Goal: Task Accomplishment & Management: Complete application form

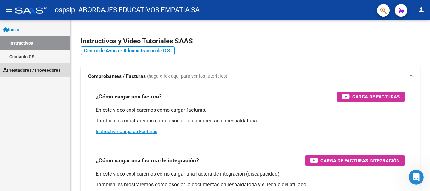
click at [26, 73] on span "Prestadores / Proveedores" at bounding box center [31, 70] width 57 height 7
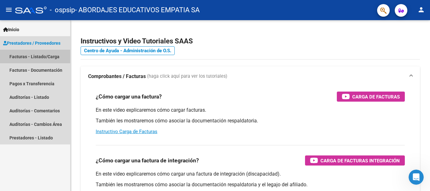
click at [42, 57] on link "Facturas - Listado/Carga" at bounding box center [35, 57] width 70 height 14
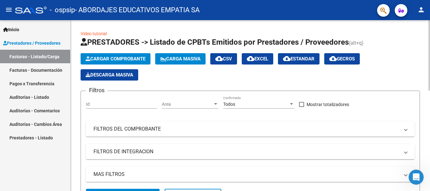
click at [106, 57] on span "Cargar Comprobante" at bounding box center [116, 59] width 60 height 6
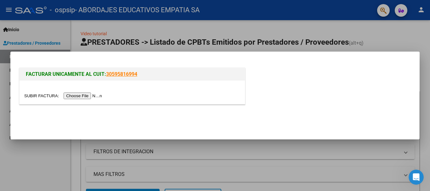
click at [78, 97] on input "file" at bounding box center [64, 95] width 80 height 7
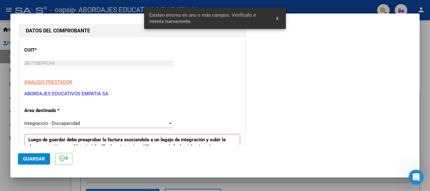
scroll to position [125, 0]
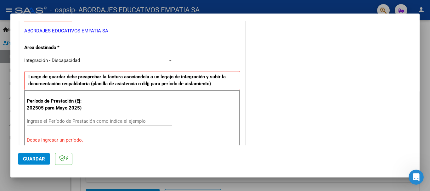
click at [32, 119] on input "Ingrese el Período de Prestación como indica el ejemplo" at bounding box center [99, 121] width 145 height 6
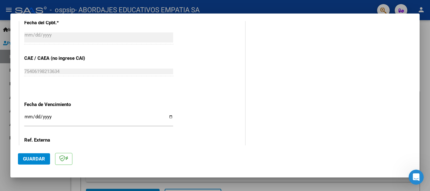
scroll to position [377, 0]
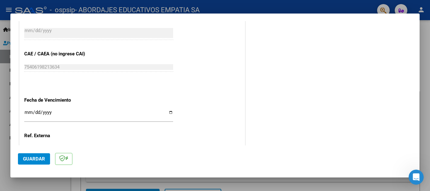
type input "202509"
click at [168, 111] on input "Ingresar la fecha" at bounding box center [98, 115] width 149 height 10
type input "[DATE]"
click at [32, 155] on button "Guardar" at bounding box center [34, 158] width 32 height 11
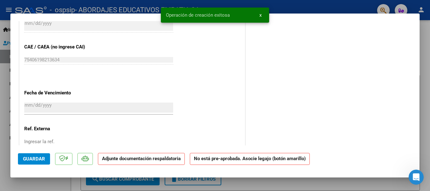
scroll to position [0, 0]
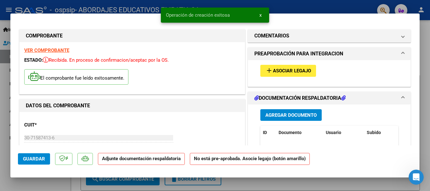
click at [270, 71] on span "add Asociar Legajo" at bounding box center [288, 71] width 46 height 6
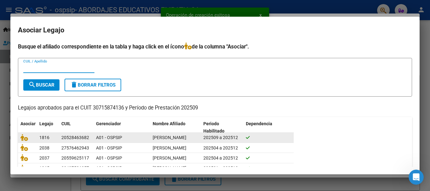
scroll to position [63, 0]
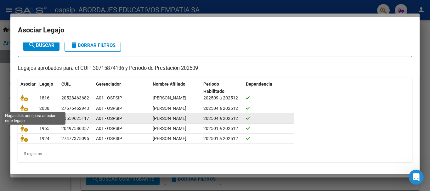
click at [22, 114] on icon at bounding box center [24, 117] width 8 height 7
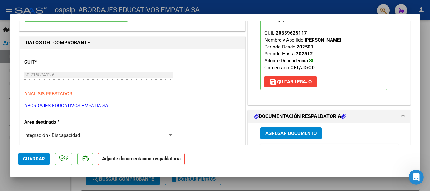
scroll to position [126, 0]
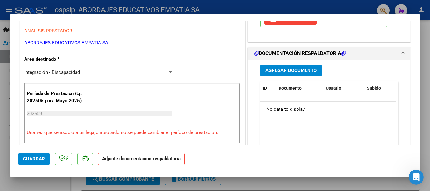
click at [275, 70] on span "Agregar Documento" at bounding box center [290, 71] width 51 height 6
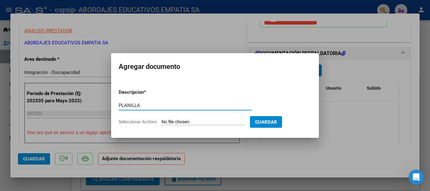
type input "PLANILLA"
click at [166, 120] on input "Seleccionar Archivo" at bounding box center [202, 122] width 83 height 6
type input "C:\fakepath\PLANILLA DE ASISTENCIA- 30715874136_06_ 0002-00005868.pdf"
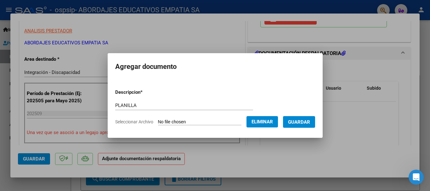
click at [305, 121] on span "Guardar" at bounding box center [299, 122] width 22 height 6
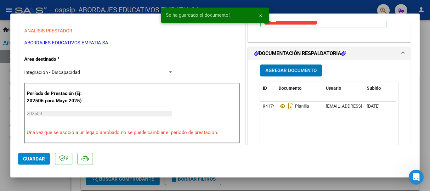
click at [292, 69] on span "Agregar Documento" at bounding box center [290, 71] width 51 height 6
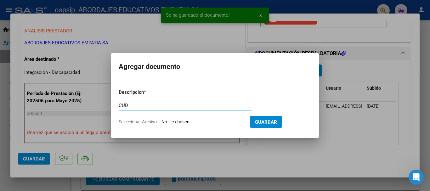
type input "CUD"
click at [188, 122] on input "Seleccionar Archivo" at bounding box center [202, 122] width 83 height 6
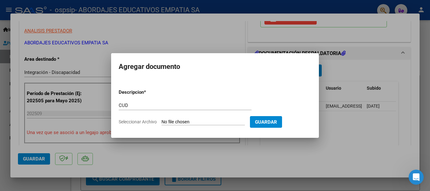
type input "C:\fakepath\CUD ROJAS M_.pdf"
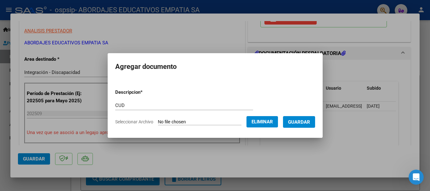
click at [308, 120] on span "Guardar" at bounding box center [299, 122] width 22 height 6
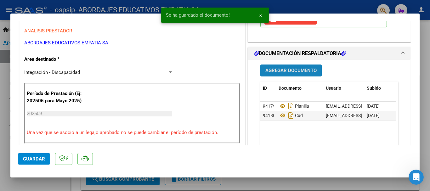
click at [294, 73] on span "Agregar Documento" at bounding box center [290, 71] width 51 height 6
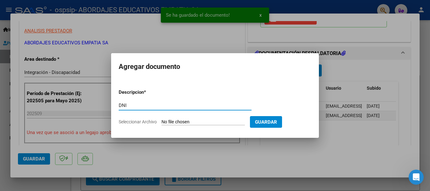
click at [184, 120] on input "Seleccionar Archivo" at bounding box center [202, 122] width 83 height 6
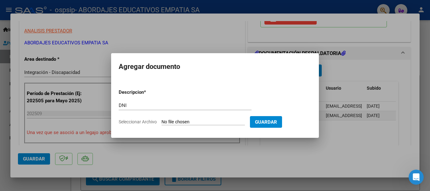
click at [129, 106] on input "DNI" at bounding box center [185, 106] width 133 height 6
type input "D"
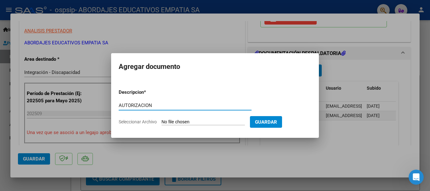
type input "AUTORIZACION"
click at [177, 123] on input "Seleccionar Archivo" at bounding box center [202, 122] width 83 height 6
type input "C:\fakepath\aut rojas m.pdf"
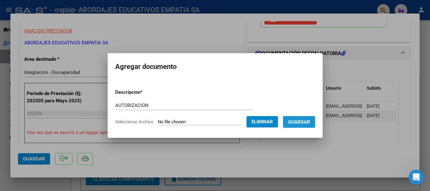
click at [302, 121] on span "Guardar" at bounding box center [299, 122] width 22 height 6
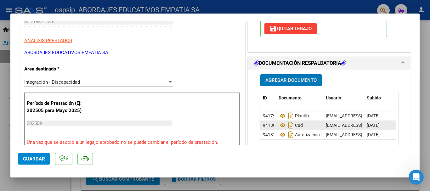
scroll to position [157, 0]
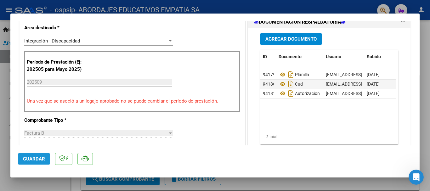
click at [34, 159] on span "Guardar" at bounding box center [34, 159] width 22 height 6
click at [425, 105] on div at bounding box center [215, 95] width 430 height 191
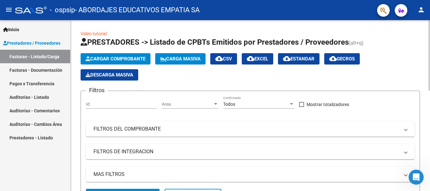
scroll to position [142, 0]
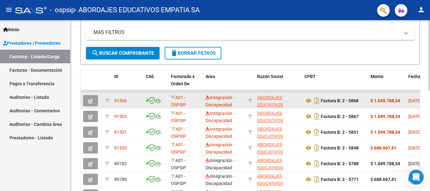
click at [134, 100] on div "91506" at bounding box center [127, 100] width 26 height 7
click at [294, 100] on app-link-go-to "ABORDAJES EDUCATIVOS EMPATIA SA" at bounding box center [278, 104] width 42 height 21
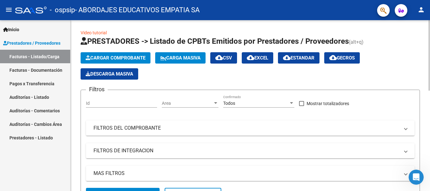
scroll to position [0, 0]
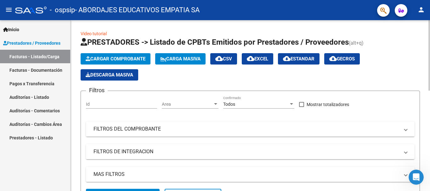
click at [104, 57] on span "Cargar Comprobante" at bounding box center [116, 59] width 60 height 6
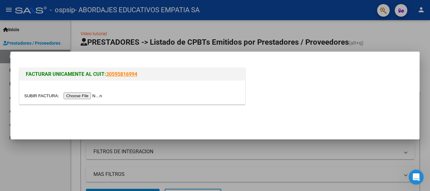
click at [86, 95] on input "file" at bounding box center [64, 95] width 80 height 7
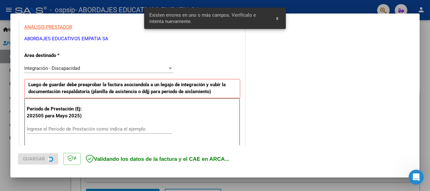
scroll to position [157, 0]
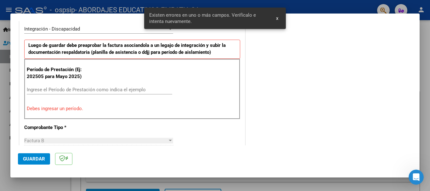
click at [41, 89] on input "Ingrese el Período de Prestación como indica el ejemplo" at bounding box center [99, 90] width 145 height 6
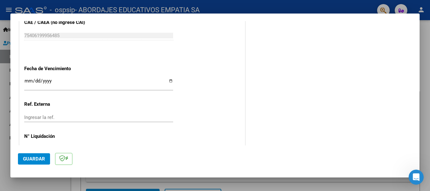
scroll to position [429, 0]
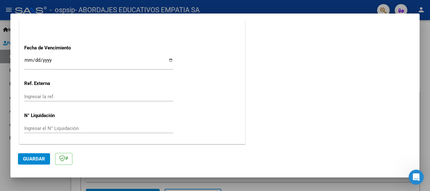
type input "202509"
click at [168, 60] on input "Ingresar la fecha" at bounding box center [98, 63] width 149 height 10
type input "[DATE]"
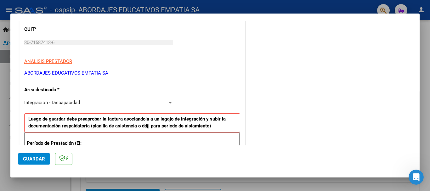
scroll to position [0, 0]
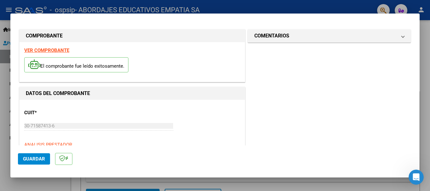
click at [37, 156] on span "Guardar" at bounding box center [34, 159] width 22 height 6
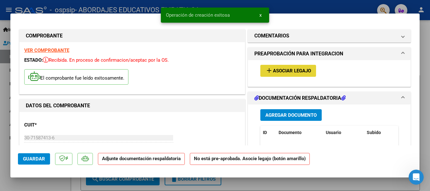
click at [295, 68] on span "Asociar Legajo" at bounding box center [292, 71] width 38 height 6
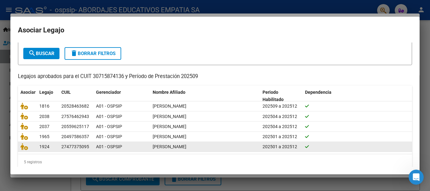
scroll to position [41, 0]
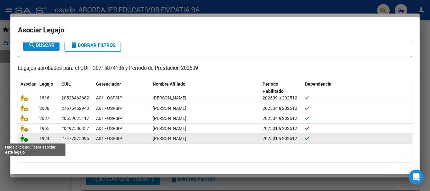
click at [24, 141] on icon at bounding box center [24, 138] width 8 height 7
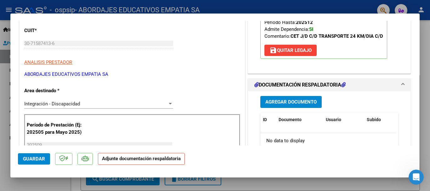
scroll to position [157, 0]
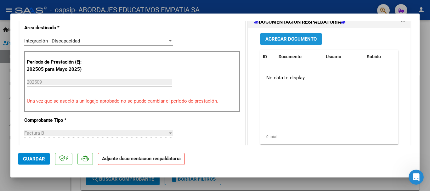
click at [285, 38] on span "Agregar Documento" at bounding box center [290, 39] width 51 height 6
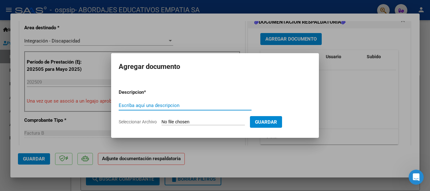
click at [158, 29] on div at bounding box center [215, 95] width 430 height 191
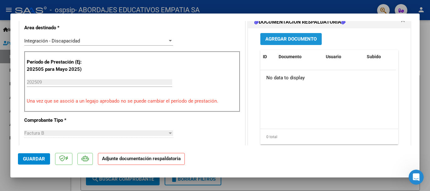
click at [291, 37] on span "Agregar Documento" at bounding box center [290, 39] width 51 height 6
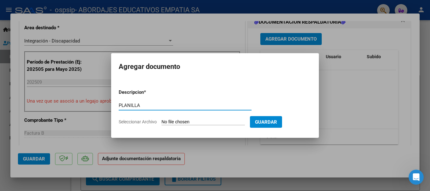
type input "PLANILLA"
click at [174, 119] on input "Seleccionar Archivo" at bounding box center [202, 122] width 83 height 6
type input "C:\fakepath\PLANILLA DE ASISTENCIA- 30715874136_06_ 0002-00005891.pdf"
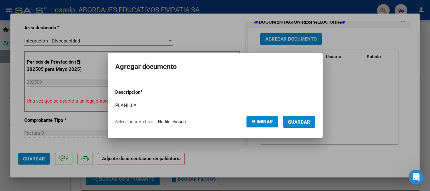
click at [302, 120] on span "Guardar" at bounding box center [299, 122] width 22 height 6
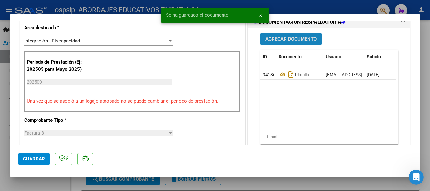
click at [292, 40] on span "Agregar Documento" at bounding box center [290, 39] width 51 height 6
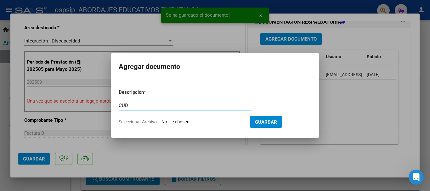
type input "CUD"
click at [194, 124] on input "Seleccionar Archivo" at bounding box center [202, 122] width 83 height 6
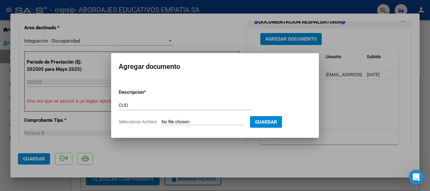
type input "C:\fakepath\CUD VILCHEZ 2024.pdf"
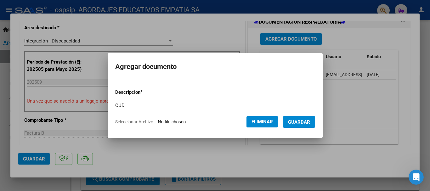
click at [299, 123] on span "Guardar" at bounding box center [299, 122] width 22 height 6
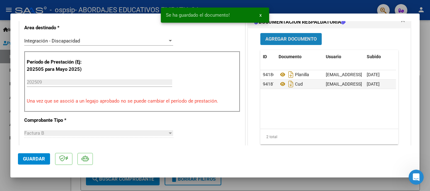
click at [277, 36] on span "Agregar Documento" at bounding box center [290, 39] width 51 height 6
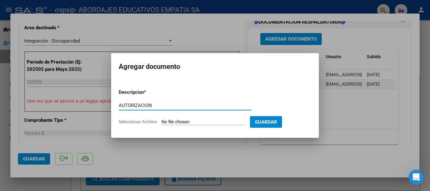
type input "AUTORIZACION"
click at [188, 122] on input "Seleccionar Archivo" at bounding box center [202, 122] width 83 height 6
type input "C:\fakepath\AUT VILCHEZ.pdf"
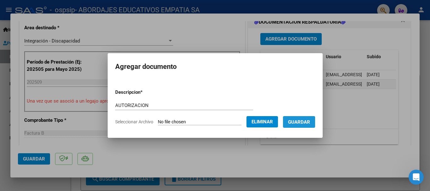
click at [310, 119] on span "Guardar" at bounding box center [299, 122] width 22 height 6
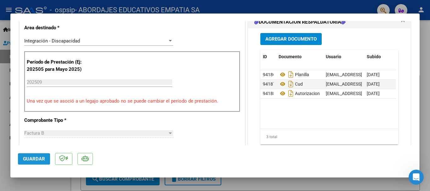
click at [36, 154] on button "Guardar" at bounding box center [34, 158] width 32 height 11
click at [425, 93] on div at bounding box center [215, 95] width 430 height 191
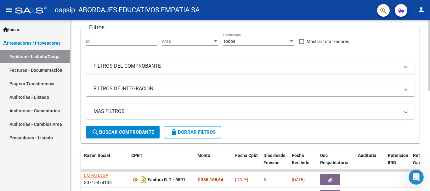
scroll to position [126, 0]
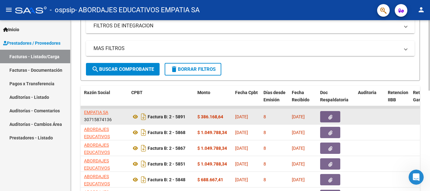
click at [366, 115] on datatable-body-cell at bounding box center [370, 116] width 30 height 15
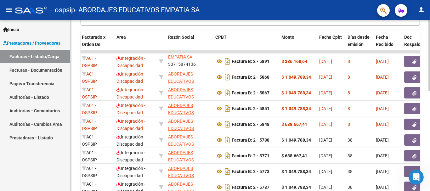
scroll to position [0, 0]
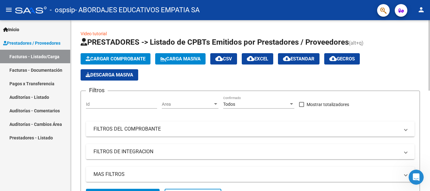
click at [114, 59] on span "Cargar Comprobante" at bounding box center [116, 59] width 60 height 6
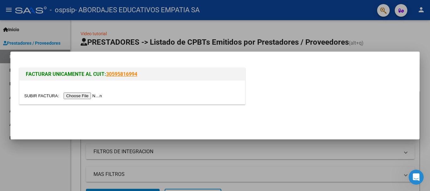
click at [90, 96] on input "file" at bounding box center [64, 95] width 80 height 7
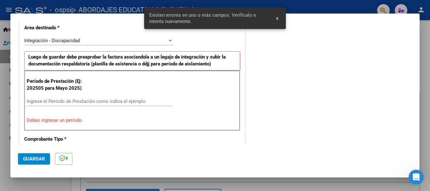
scroll to position [157, 0]
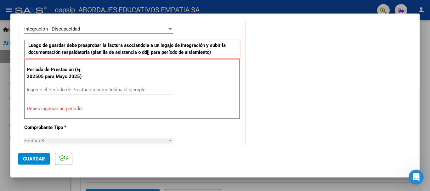
click at [78, 90] on input "Ingrese el Período de Prestación como indica el ejemplo" at bounding box center [99, 90] width 145 height 6
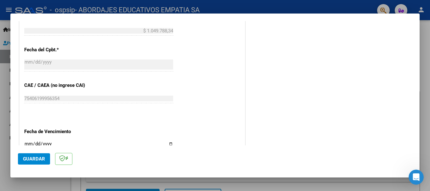
scroll to position [408, 0]
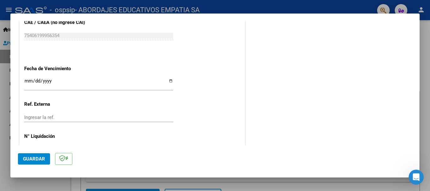
type input "202509"
click at [169, 81] on input "Ingresar la fecha" at bounding box center [98, 83] width 149 height 10
click at [168, 80] on input "[DATE]" at bounding box center [98, 83] width 149 height 10
click at [168, 81] on input "[DATE]" at bounding box center [98, 83] width 149 height 10
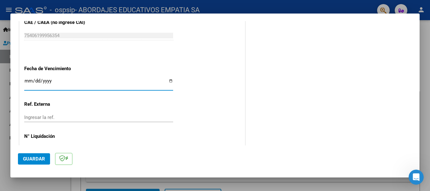
click at [168, 81] on input "[DATE]" at bounding box center [98, 83] width 149 height 10
type input "[DATE]"
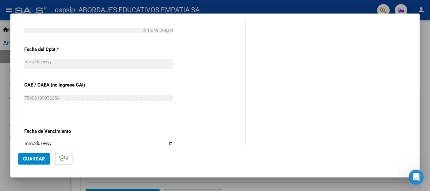
scroll to position [429, 0]
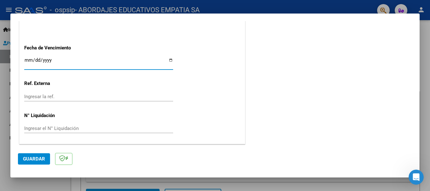
click at [34, 159] on span "Guardar" at bounding box center [34, 159] width 22 height 6
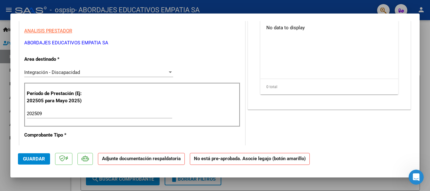
scroll to position [0, 0]
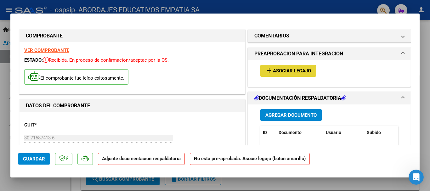
click at [299, 69] on span "Asociar Legajo" at bounding box center [292, 71] width 38 height 6
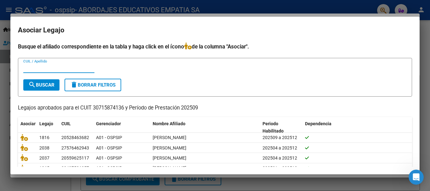
scroll to position [41, 0]
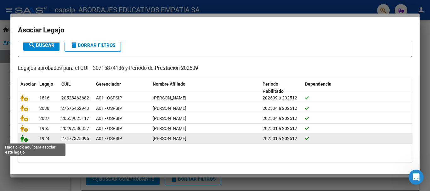
click at [24, 137] on icon at bounding box center [24, 138] width 8 height 7
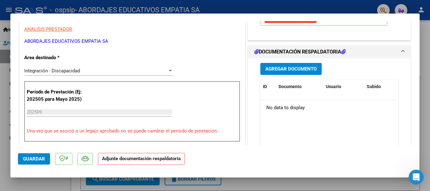
scroll to position [157, 0]
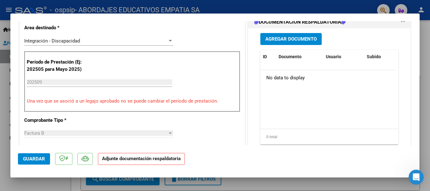
click at [273, 40] on span "Agregar Documento" at bounding box center [290, 39] width 51 height 6
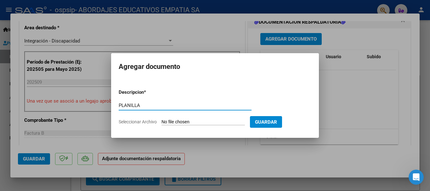
type input "PLANILLA"
click at [167, 121] on input "Seleccionar Archivo" at bounding box center [202, 122] width 83 height 6
type input "C:\fakepath\PLANILLA DE ASISTENCIA- 30715874136_06_ 0002-00005890.pdf"
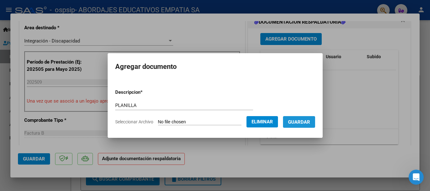
click at [299, 123] on span "Guardar" at bounding box center [299, 122] width 22 height 6
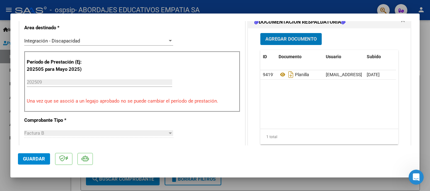
click at [271, 40] on span "Agregar Documento" at bounding box center [290, 39] width 51 height 6
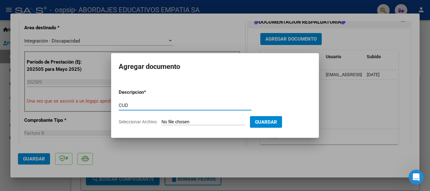
type input "CUD"
click at [181, 124] on input "Seleccionar Archivo" at bounding box center [202, 122] width 83 height 6
type input "C:\fakepath\CUD VILCHEZ 2024.pdf"
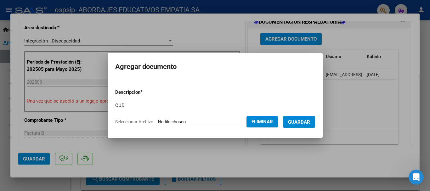
click at [309, 121] on span "Guardar" at bounding box center [299, 122] width 22 height 6
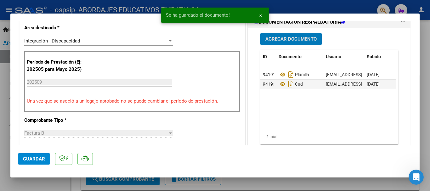
click at [296, 42] on span "Agregar Documento" at bounding box center [290, 39] width 51 height 6
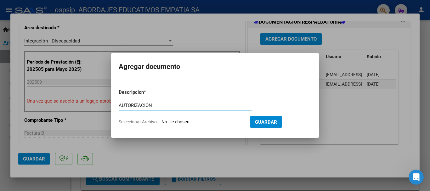
type input "AUTORIZACION"
click at [171, 121] on input "Seleccionar Archivo" at bounding box center [202, 122] width 83 height 6
type input "C:\fakepath\AUT VILCHEZ.pdf"
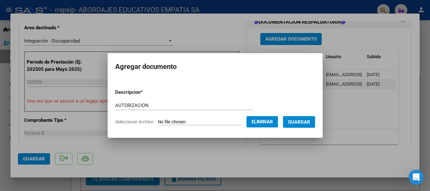
click at [298, 119] on span "Guardar" at bounding box center [299, 122] width 22 height 6
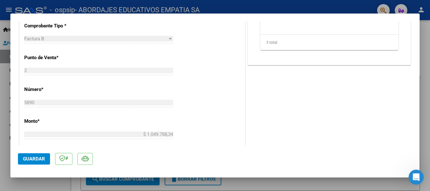
scroll to position [409, 0]
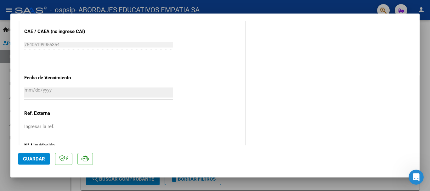
click at [31, 158] on span "Guardar" at bounding box center [34, 159] width 22 height 6
click at [425, 68] on div at bounding box center [215, 95] width 430 height 191
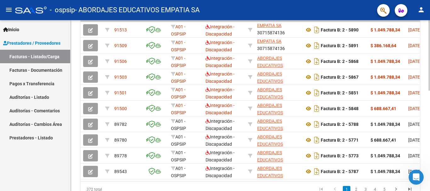
scroll to position [150, 0]
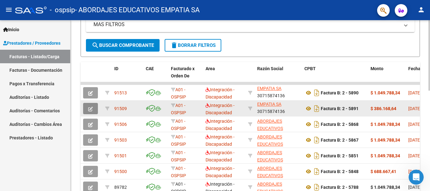
click at [89, 105] on button "button" at bounding box center [90, 108] width 15 height 11
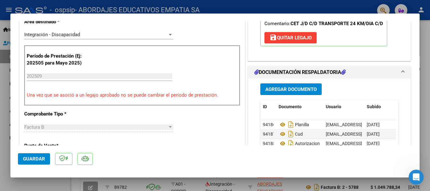
scroll to position [220, 0]
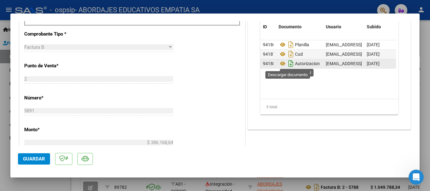
click at [289, 63] on icon "Descargar documento" at bounding box center [290, 63] width 8 height 10
click at [31, 155] on button "Guardar" at bounding box center [34, 158] width 32 height 11
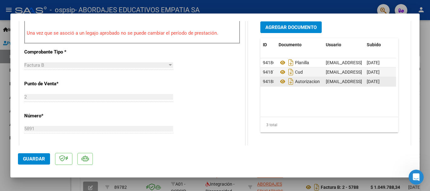
scroll to position [189, 0]
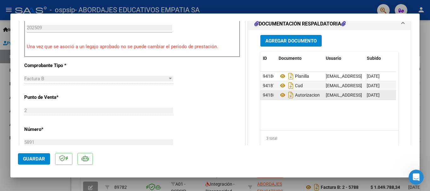
drag, startPoint x: 295, startPoint y: 97, endPoint x: 261, endPoint y: 95, distance: 34.0
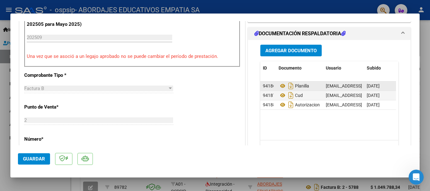
scroll to position [157, 0]
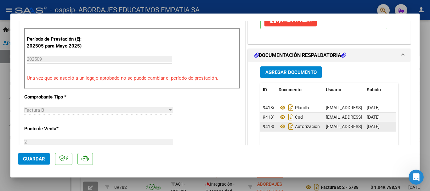
drag, startPoint x: 267, startPoint y: 127, endPoint x: 263, endPoint y: 127, distance: 4.1
click at [263, 127] on span "94188" at bounding box center [269, 126] width 13 height 5
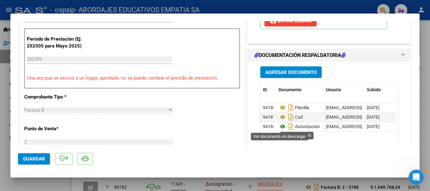
click at [280, 125] on icon at bounding box center [282, 127] width 8 height 8
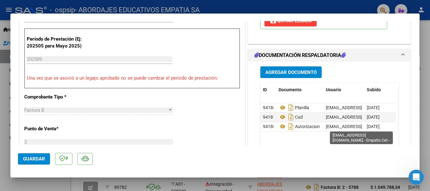
click at [356, 129] on span "[EMAIL_ADDRESS][DOMAIN_NAME] - Empatía Cet -" at bounding box center [374, 126] width 99 height 5
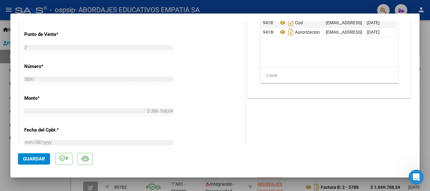
scroll to position [0, 31]
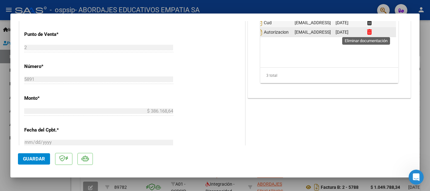
click at [367, 30] on icon at bounding box center [369, 32] width 5 height 6
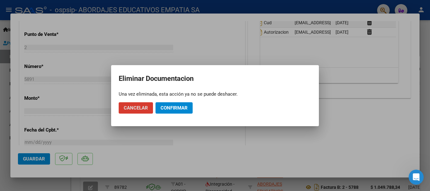
click at [166, 108] on span "Confirmar" at bounding box center [173, 108] width 27 height 6
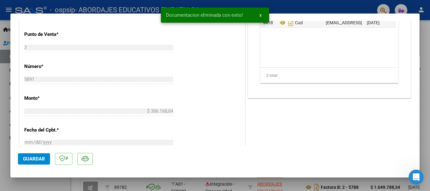
scroll to position [189, 0]
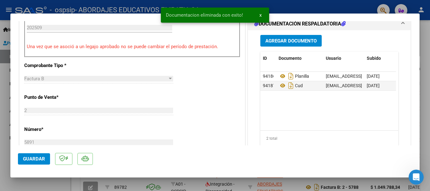
click at [292, 37] on button "Agregar Documento" at bounding box center [290, 41] width 61 height 12
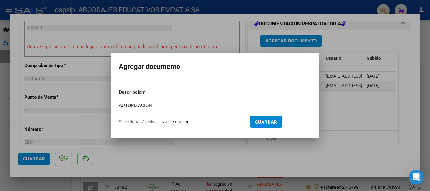
type input "AUTORIZACION"
click at [174, 122] on input "Seleccionar Archivo" at bounding box center [202, 122] width 83 height 6
type input "C:\fakepath\AUT VILCHEZ TPTE.pdf"
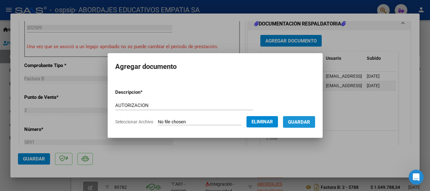
click at [302, 121] on span "Guardar" at bounding box center [299, 122] width 22 height 6
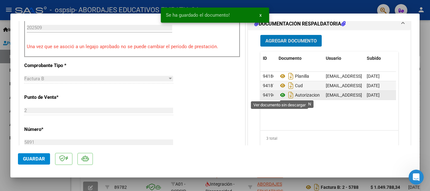
click at [278, 94] on icon at bounding box center [282, 95] width 8 height 8
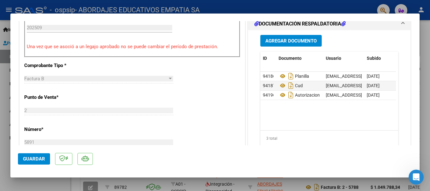
click at [33, 157] on span "Guardar" at bounding box center [34, 159] width 22 height 6
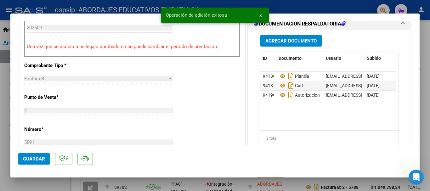
click at [423, 101] on div at bounding box center [215, 95] width 430 height 191
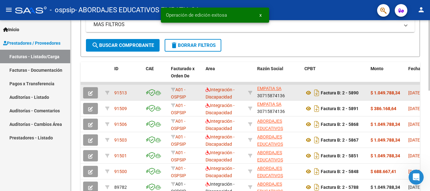
scroll to position [150, 0]
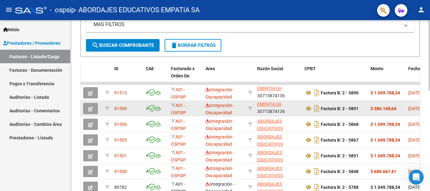
click at [104, 109] on datatable-body-cell at bounding box center [107, 108] width 9 height 15
click at [92, 108] on icon "button" at bounding box center [90, 109] width 5 height 5
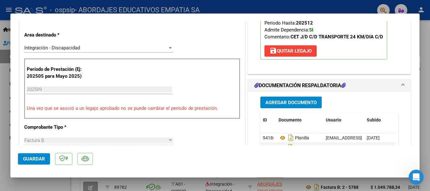
scroll to position [189, 0]
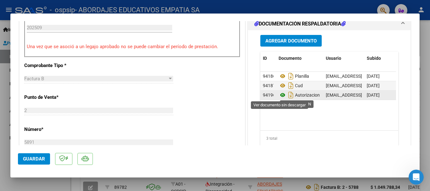
click at [280, 94] on icon at bounding box center [282, 95] width 8 height 8
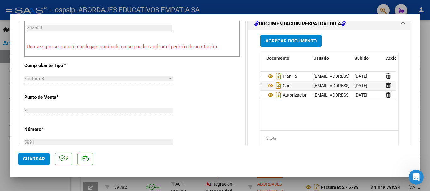
scroll to position [0, 31]
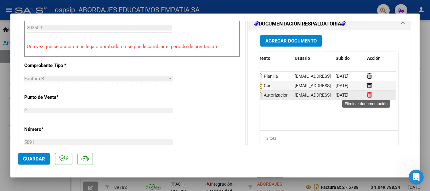
click at [367, 94] on icon at bounding box center [369, 95] width 5 height 6
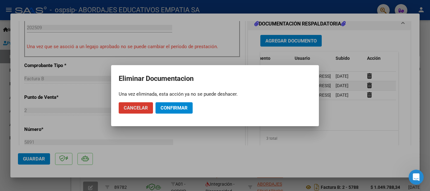
click at [183, 106] on span "Confirmar" at bounding box center [173, 108] width 27 height 6
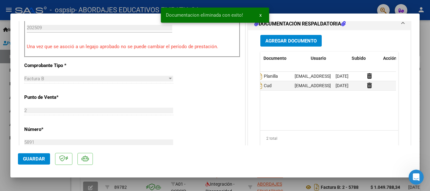
scroll to position [0, 0]
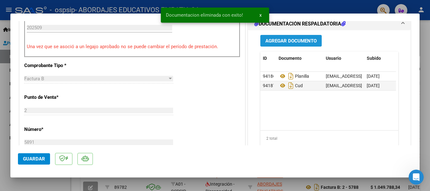
click at [283, 40] on span "Agregar Documento" at bounding box center [290, 41] width 51 height 6
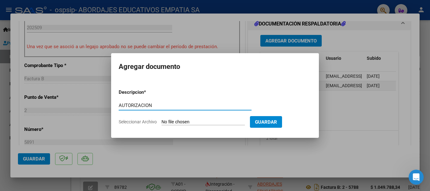
type input "AUTORIZACION"
click at [206, 122] on input "Seleccionar Archivo" at bounding box center [202, 122] width 83 height 6
type input "C:\fakepath\AUT VILCHEZ.pdf"
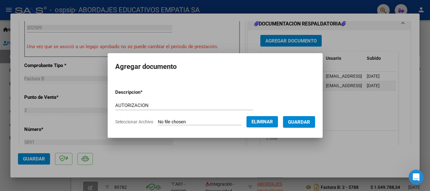
click at [304, 122] on span "Guardar" at bounding box center [299, 122] width 22 height 6
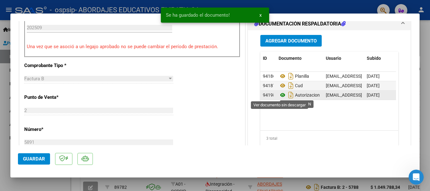
click at [280, 94] on icon at bounding box center [282, 95] width 8 height 8
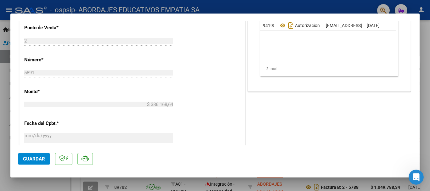
scroll to position [0, 31]
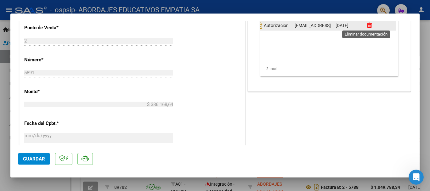
click at [367, 24] on icon at bounding box center [369, 25] width 5 height 6
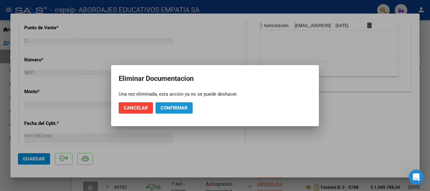
click at [166, 110] on span "Confirmar" at bounding box center [173, 108] width 27 height 6
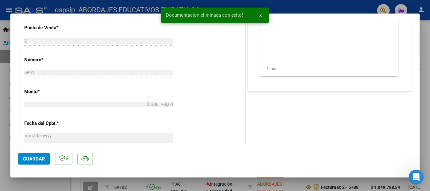
scroll to position [195, 0]
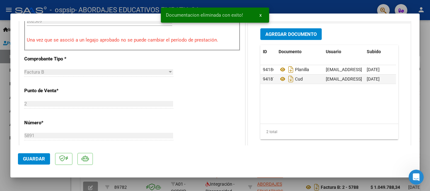
click at [294, 30] on button "Agregar Documento" at bounding box center [290, 34] width 61 height 12
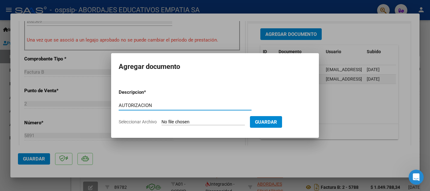
type input "AUTORIZACION"
click at [197, 121] on input "Seleccionar Archivo" at bounding box center [202, 122] width 83 height 6
type input "C:\fakepath\AUT VILCHEZ TPTE.pdf"
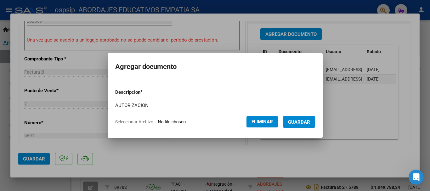
click at [293, 123] on span "Guardar" at bounding box center [299, 122] width 22 height 6
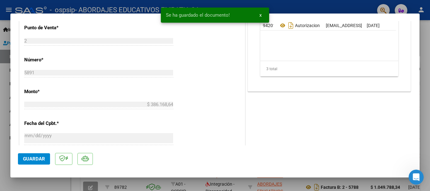
scroll to position [227, 0]
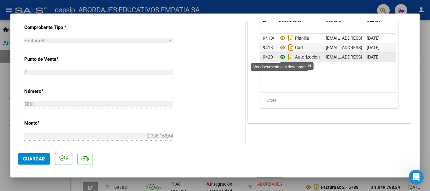
click at [280, 56] on icon at bounding box center [282, 57] width 8 height 8
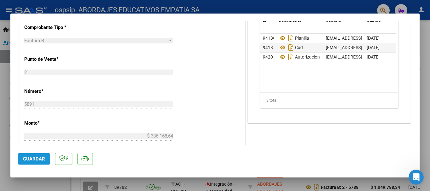
click at [26, 158] on span "Guardar" at bounding box center [34, 159] width 22 height 6
click at [425, 91] on div at bounding box center [215, 95] width 430 height 191
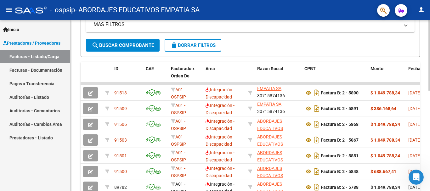
scroll to position [150, 0]
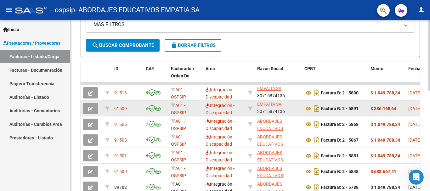
click at [89, 107] on icon "button" at bounding box center [90, 109] width 5 height 5
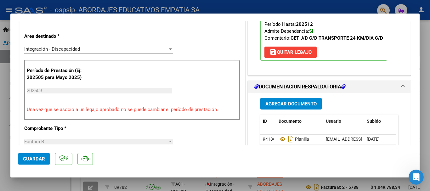
scroll to position [220, 0]
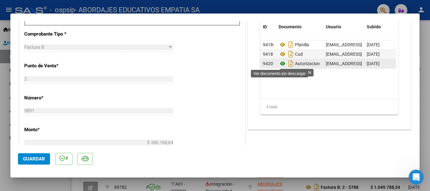
click at [280, 63] on icon at bounding box center [282, 64] width 8 height 8
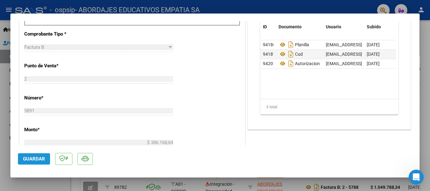
click at [23, 158] on span "Guardar" at bounding box center [34, 159] width 22 height 6
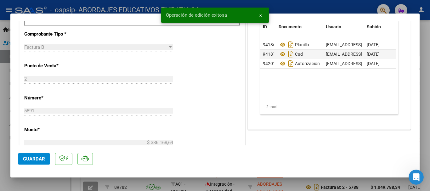
click at [425, 129] on div at bounding box center [215, 95] width 430 height 191
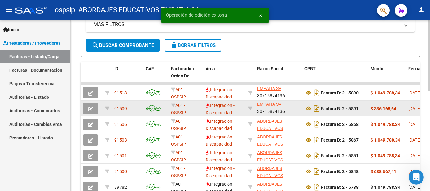
scroll to position [150, 0]
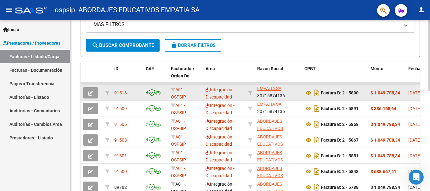
click at [92, 91] on icon "button" at bounding box center [90, 93] width 5 height 5
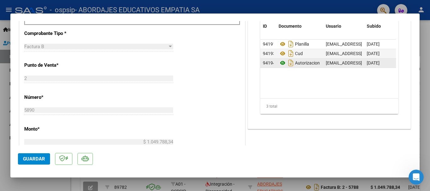
scroll to position [220, 0]
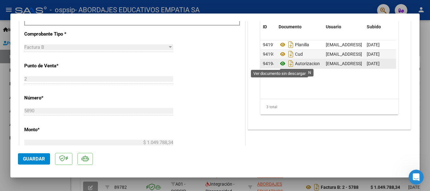
click at [279, 62] on icon at bounding box center [282, 64] width 8 height 8
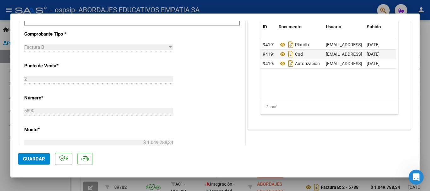
click at [28, 158] on span "Guardar" at bounding box center [34, 159] width 22 height 6
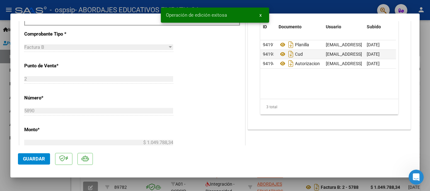
click at [425, 44] on div at bounding box center [215, 95] width 430 height 191
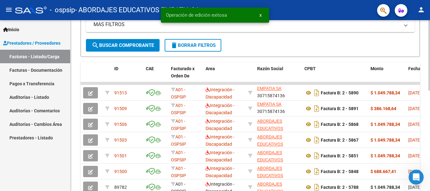
scroll to position [150, 0]
